Goal: Information Seeking & Learning: Learn about a topic

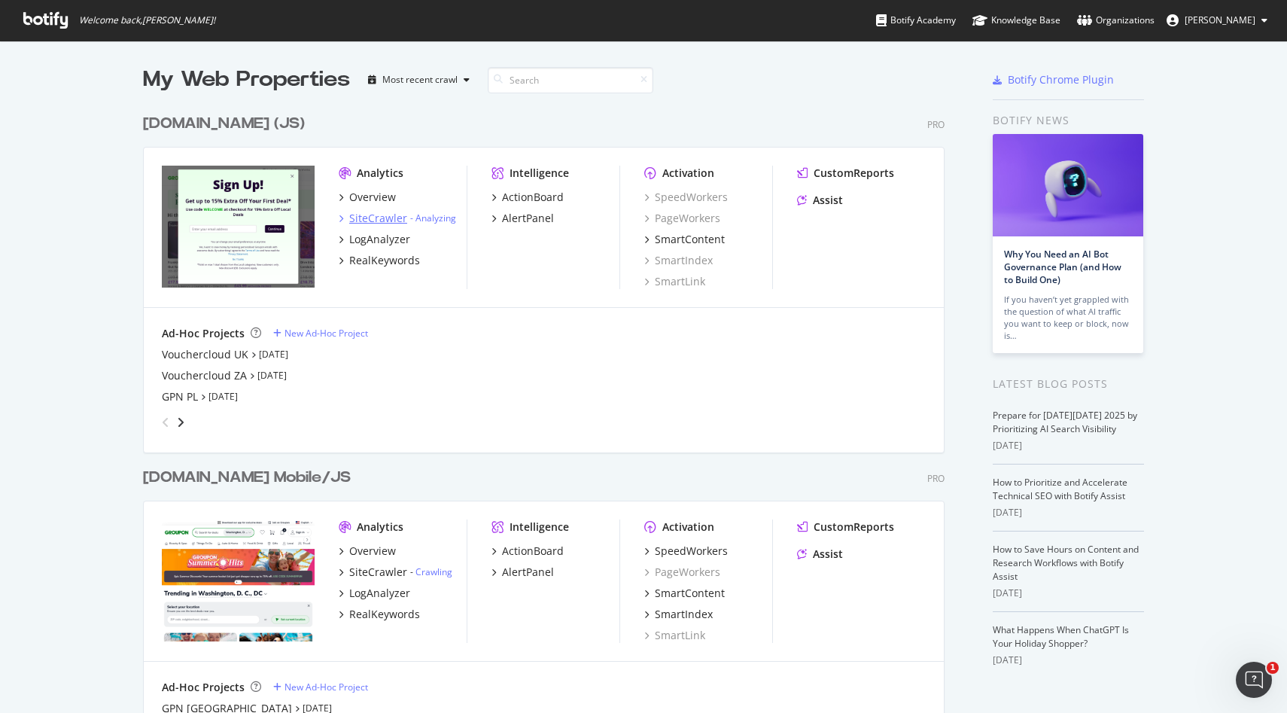
click at [364, 215] on div "SiteCrawler" at bounding box center [378, 218] width 58 height 15
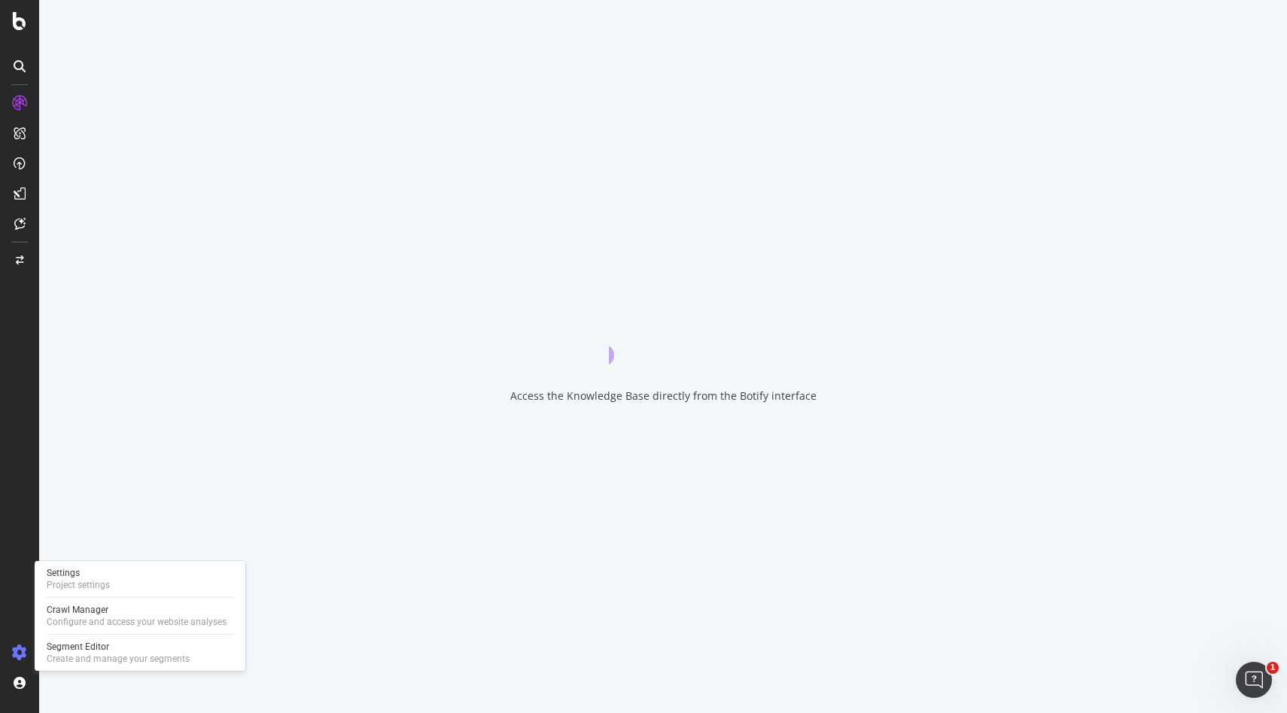
click at [13, 653] on icon at bounding box center [19, 652] width 15 height 15
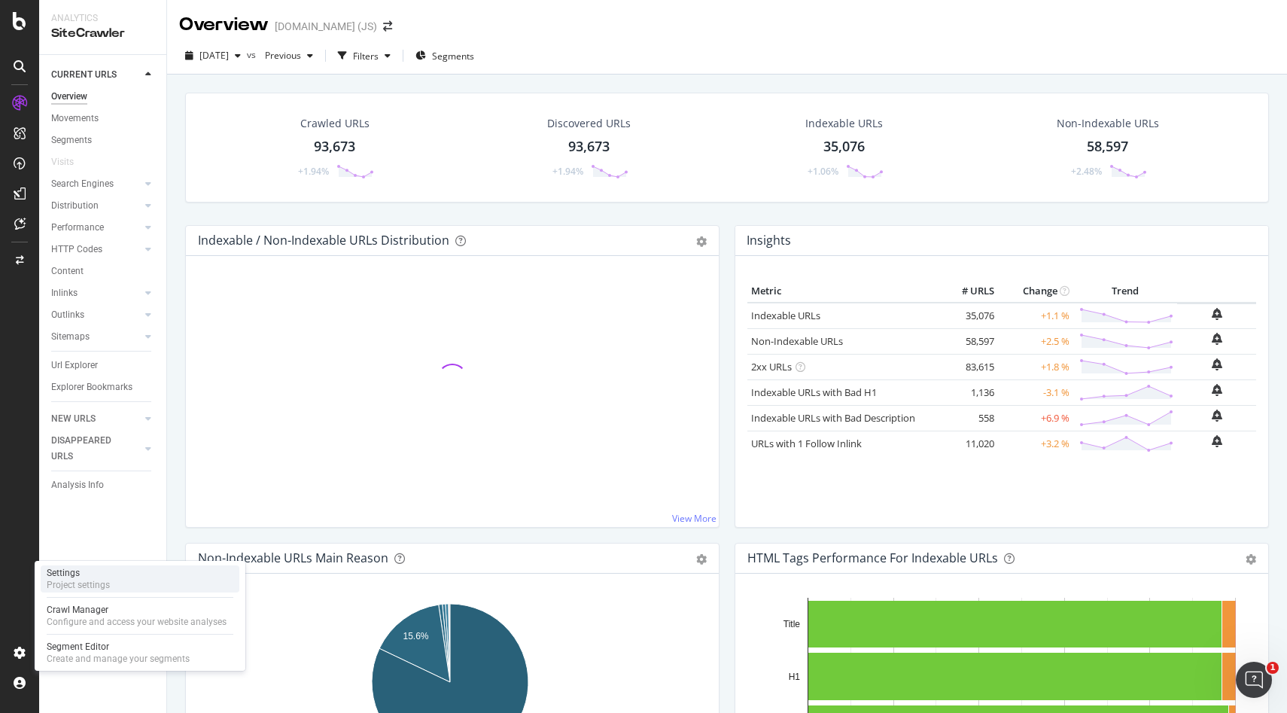
click at [99, 575] on div "Settings" at bounding box center [78, 573] width 63 height 12
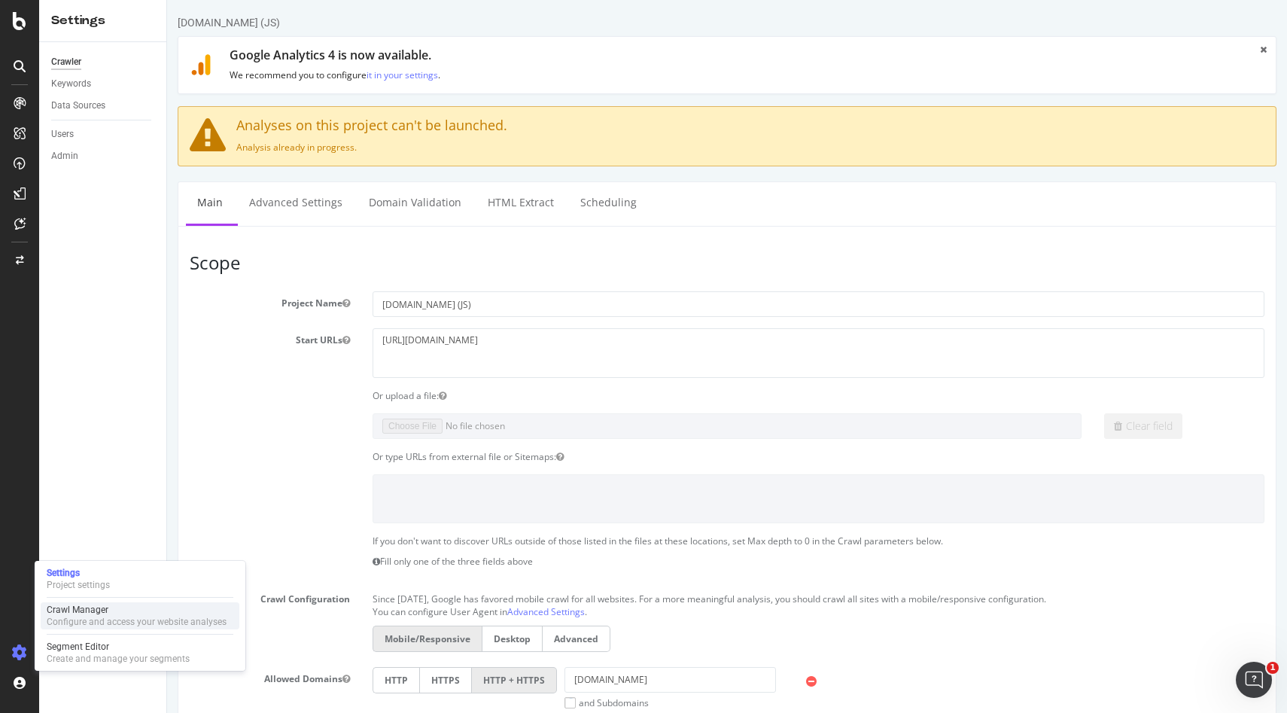
click at [87, 621] on div "Configure and access your website analyses" at bounding box center [137, 622] width 180 height 12
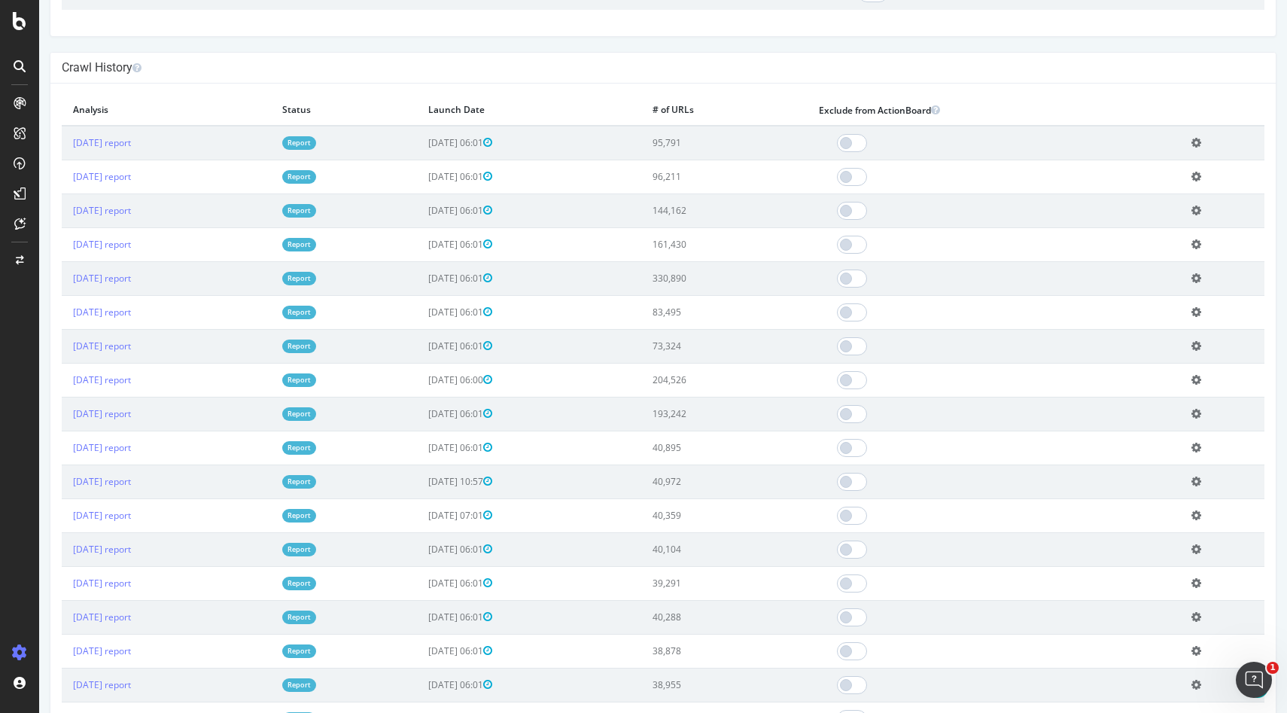
scroll to position [316, 0]
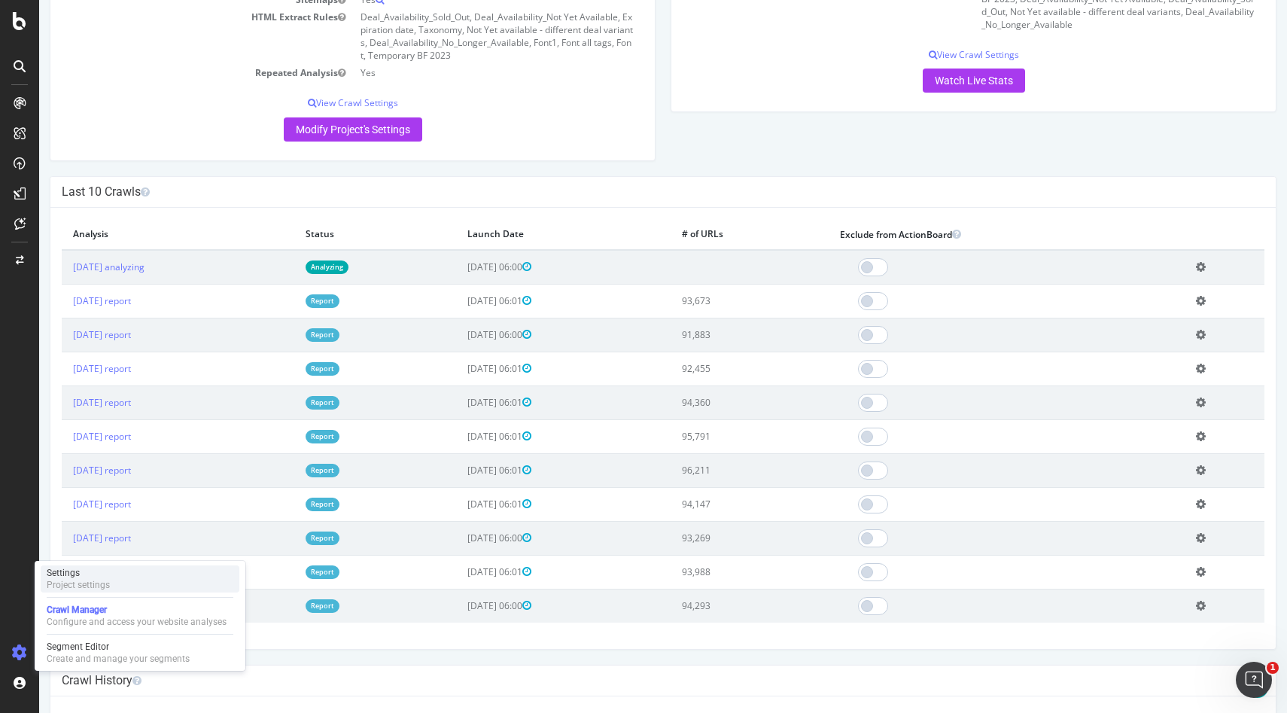
click at [78, 583] on div "Project settings" at bounding box center [78, 585] width 63 height 12
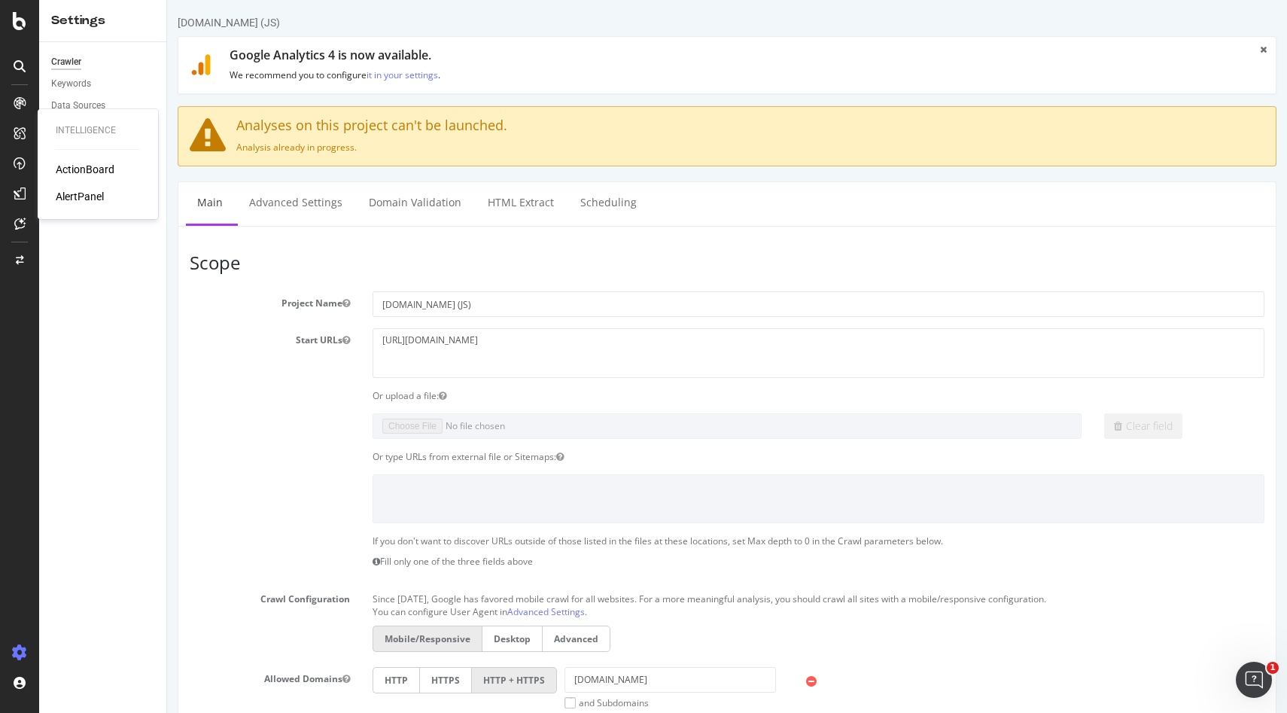
click at [64, 192] on div "AlertPanel" at bounding box center [80, 196] width 48 height 15
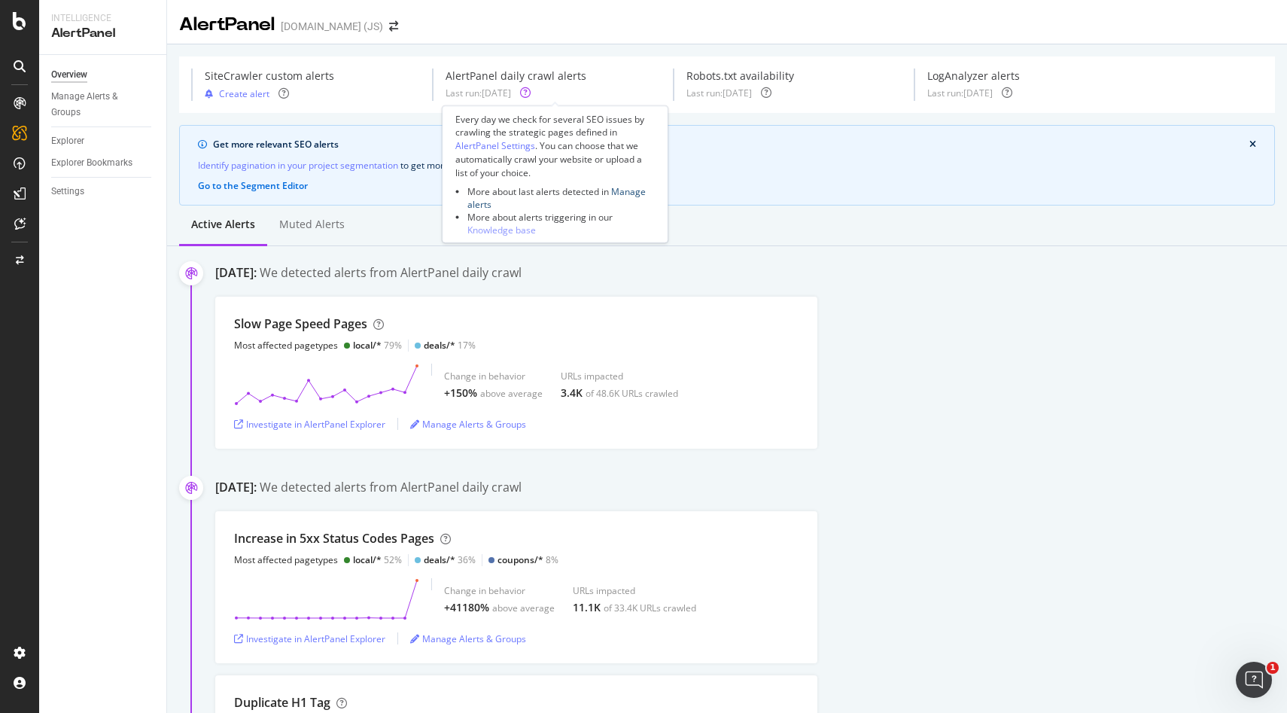
click at [635, 193] on link "Manage alerts" at bounding box center [556, 197] width 178 height 26
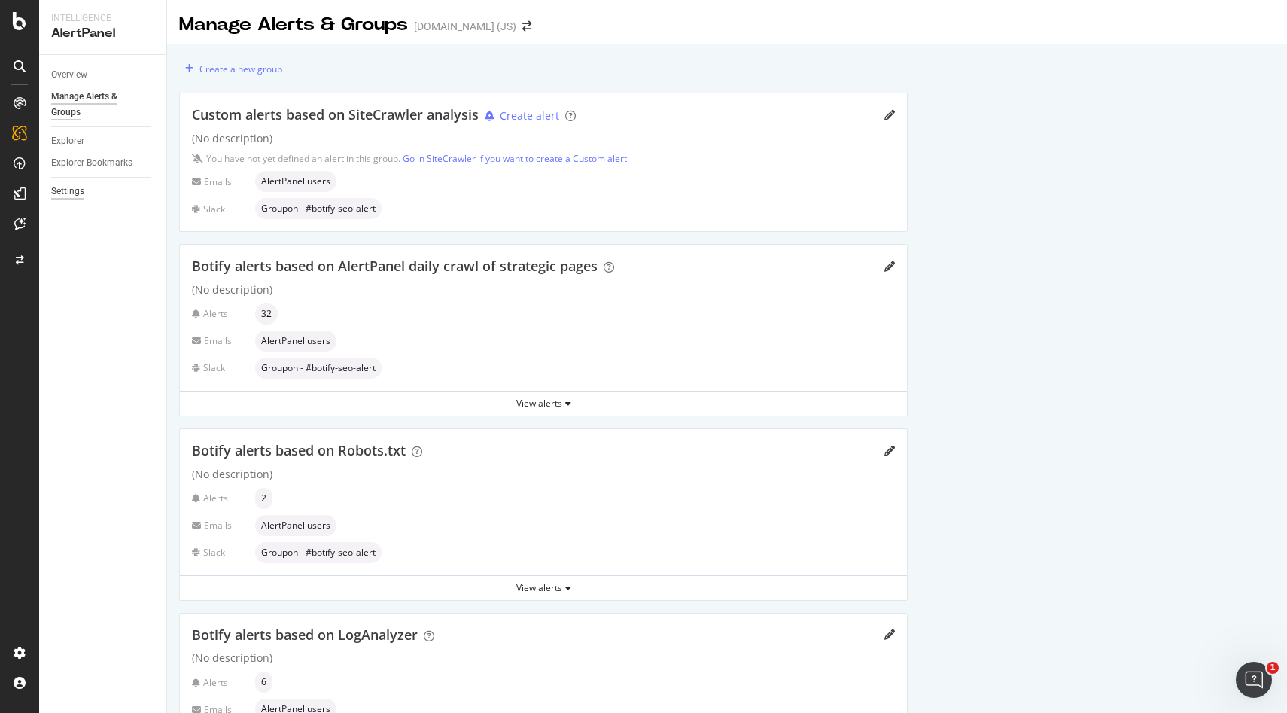
click at [75, 194] on div "Settings" at bounding box center [67, 192] width 33 height 16
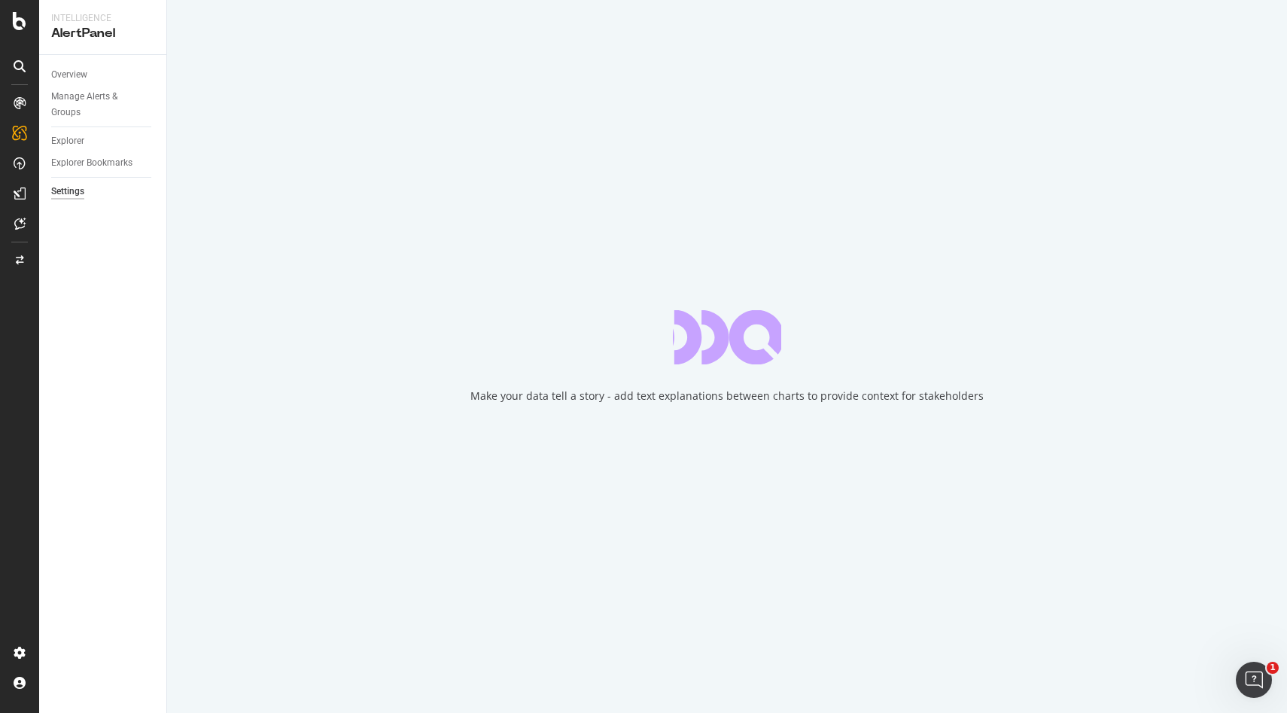
select select "01"
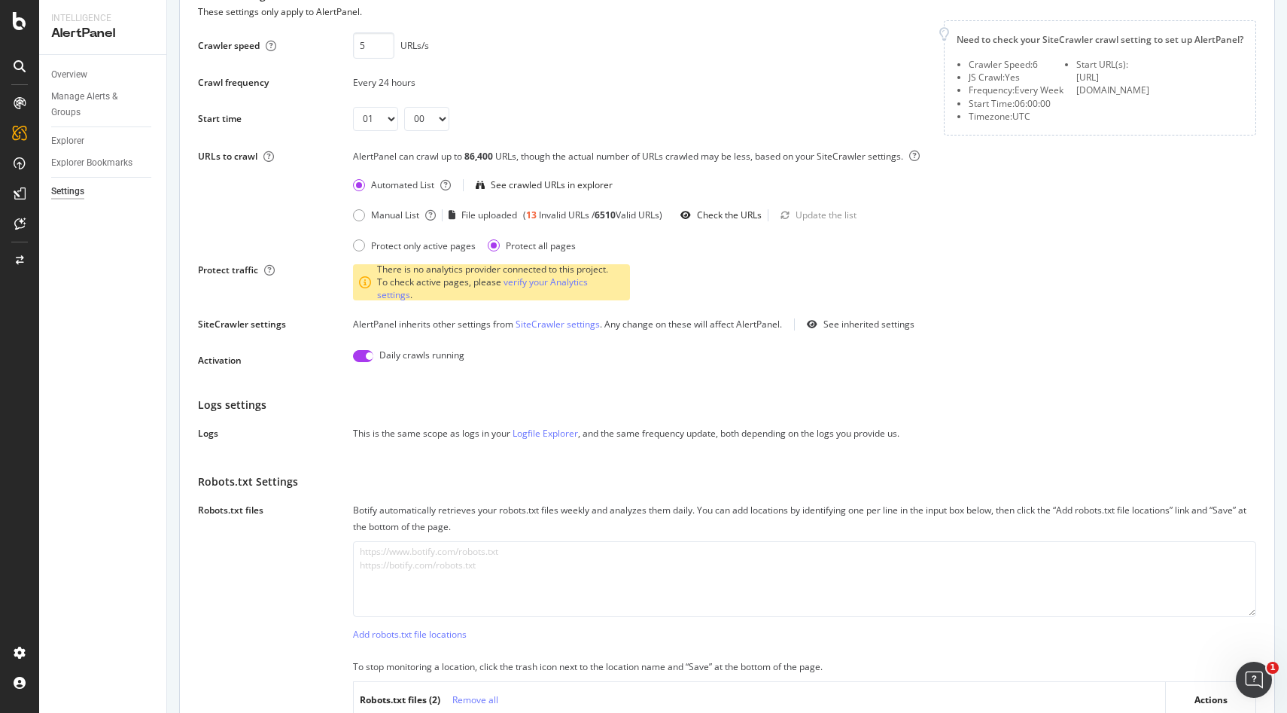
scroll to position [120, 0]
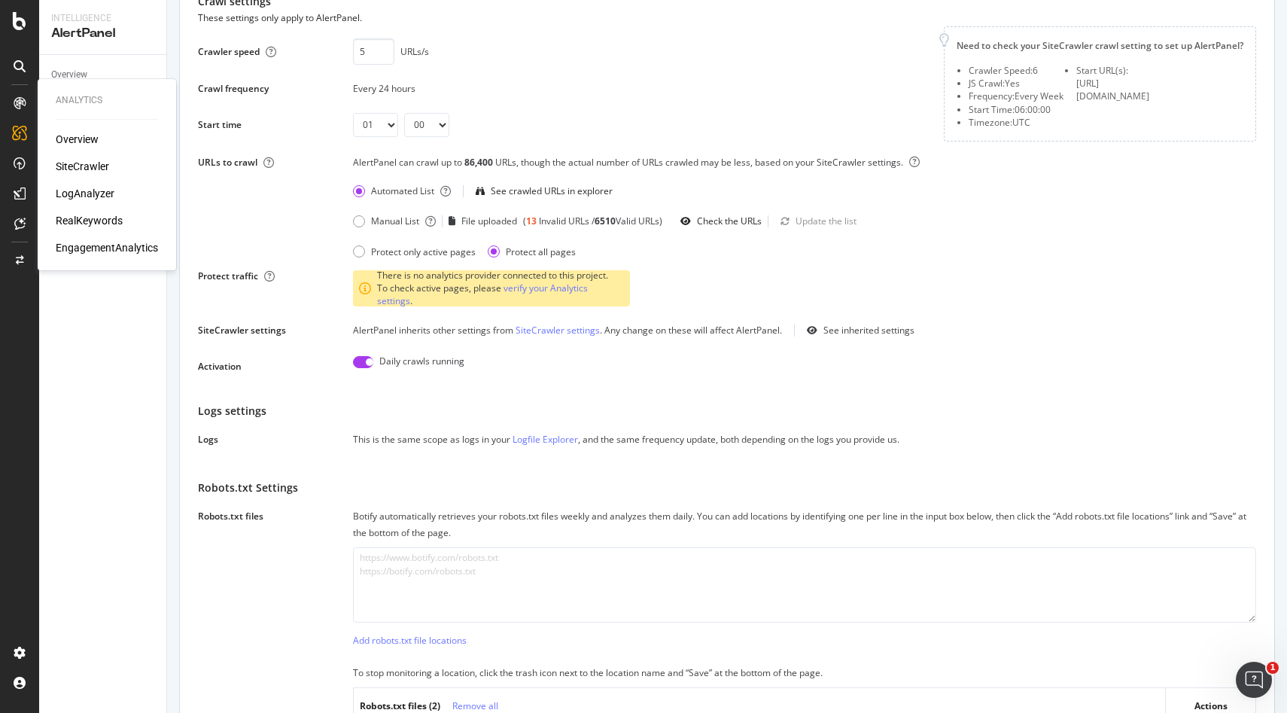
click at [83, 250] on div "EngagementAnalytics" at bounding box center [107, 247] width 102 height 15
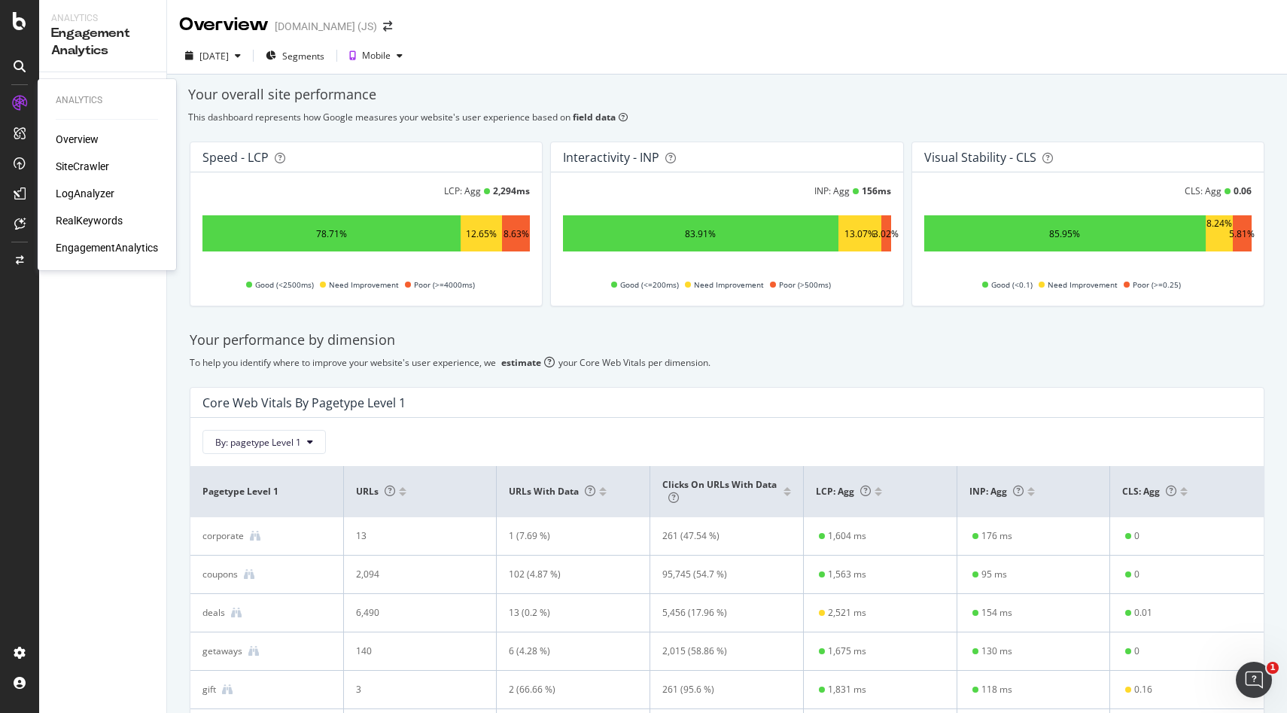
click at [76, 195] on div "LogAnalyzer" at bounding box center [85, 193] width 59 height 15
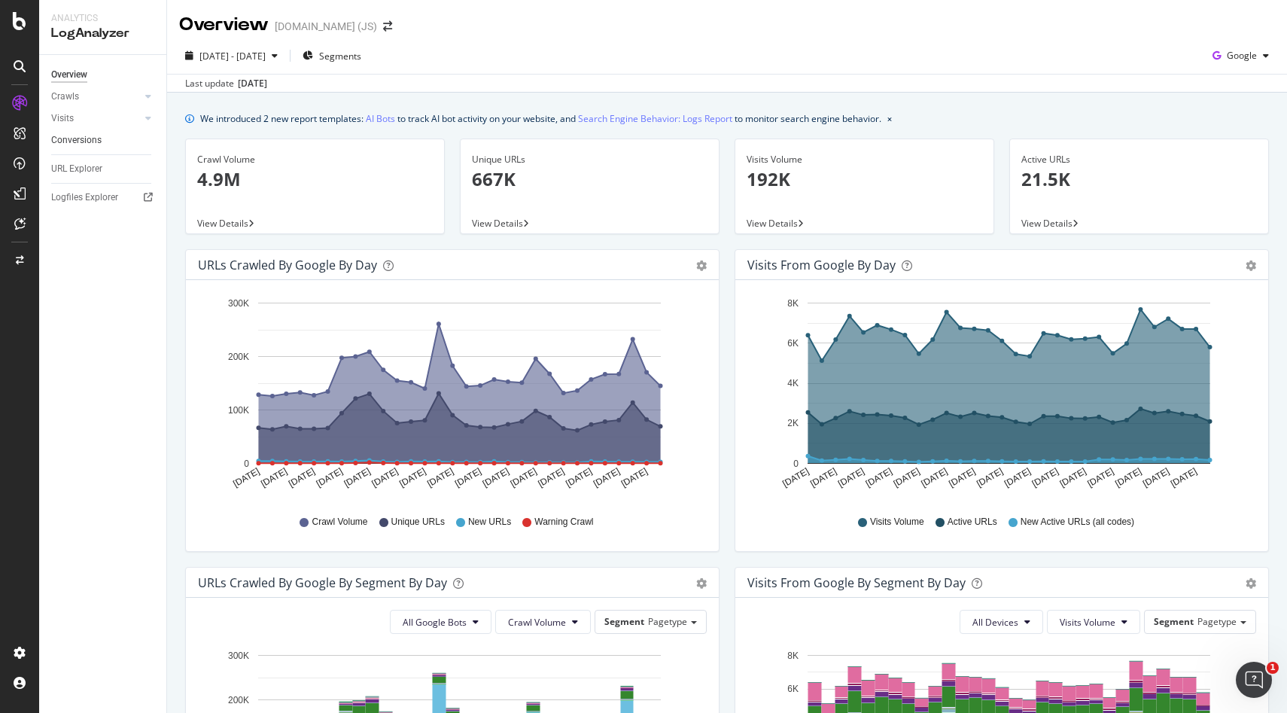
click at [99, 135] on div "Conversions" at bounding box center [76, 140] width 50 height 16
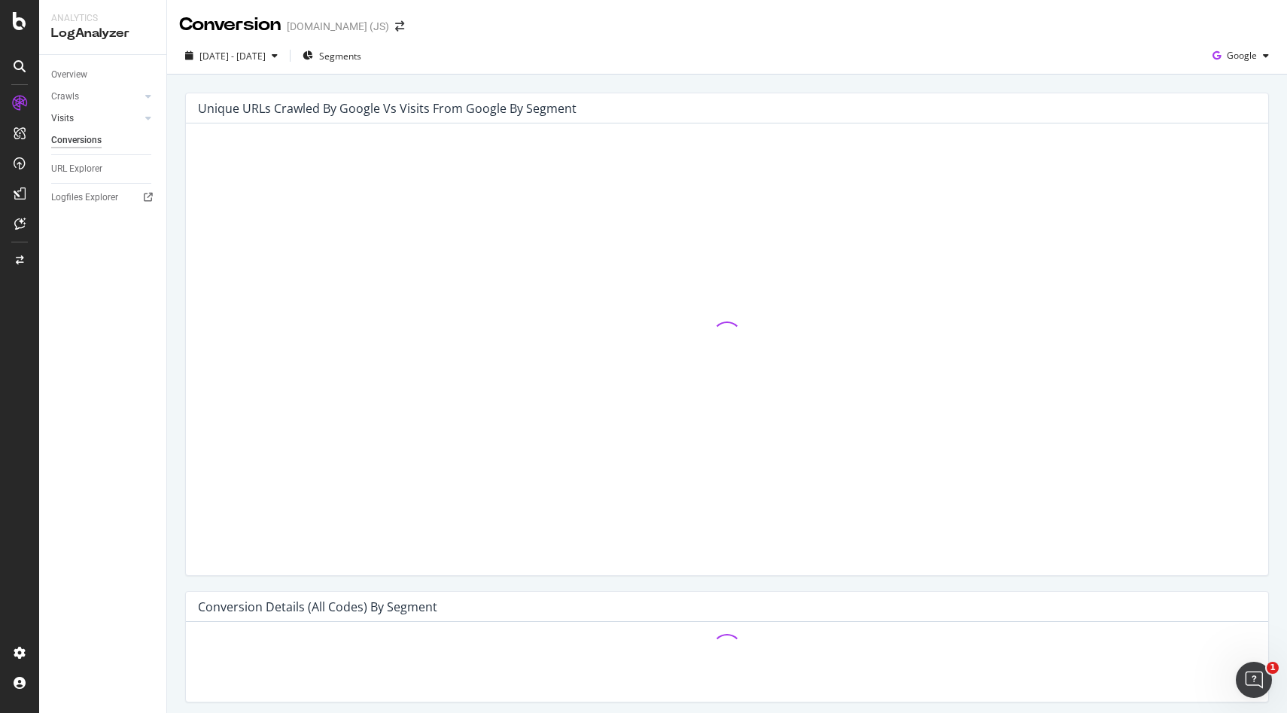
click at [87, 119] on link "Visits" at bounding box center [96, 119] width 90 height 16
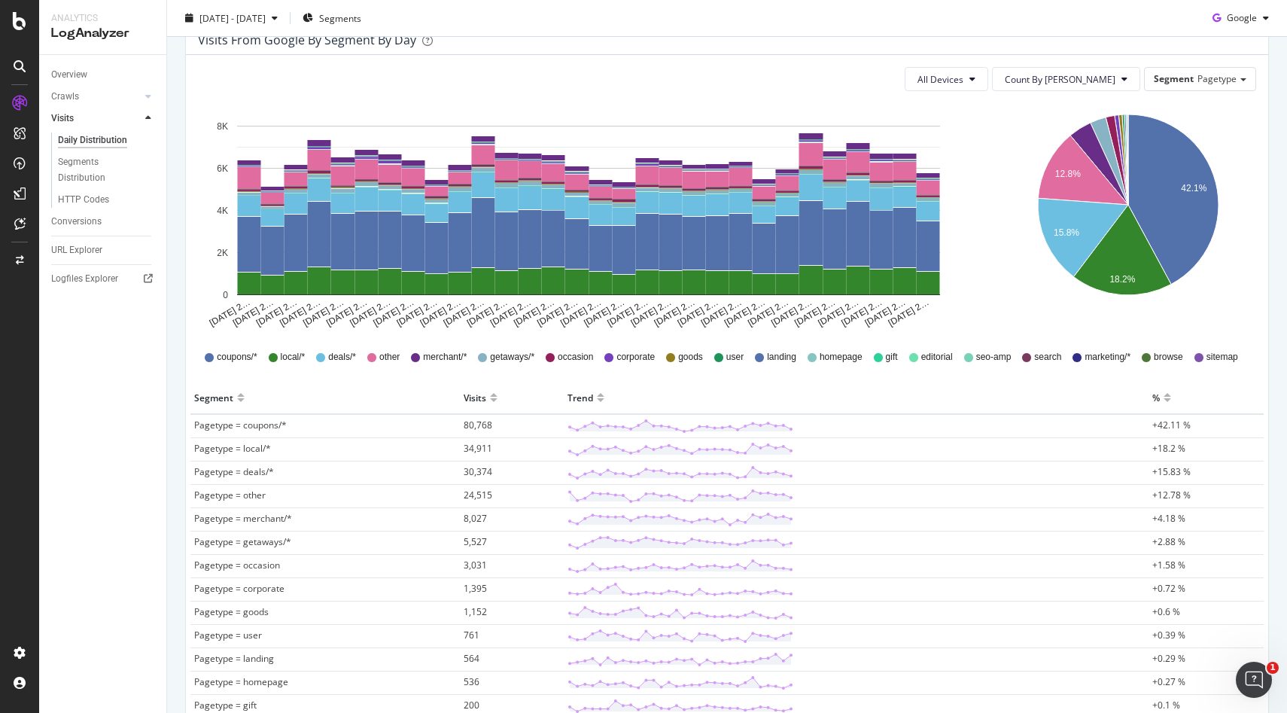
scroll to position [187, 0]
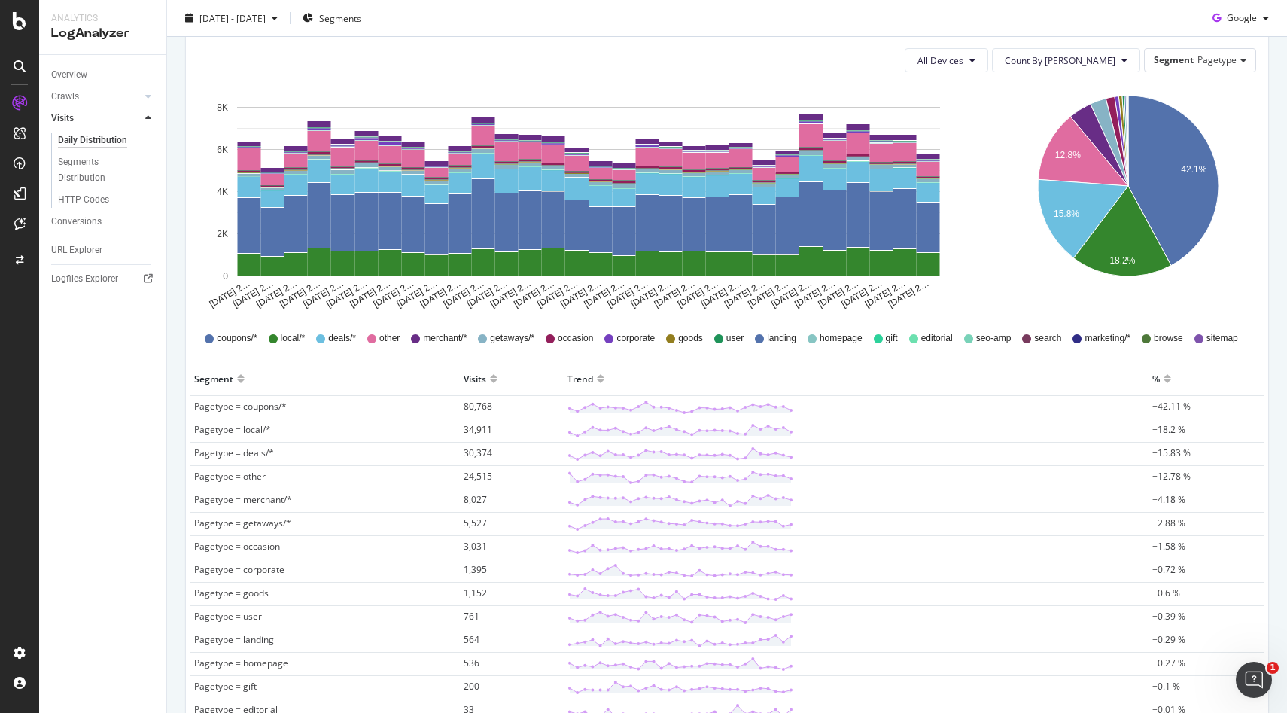
click at [485, 428] on span "34,911" at bounding box center [478, 429] width 29 height 13
